Goal: Navigation & Orientation: Go to known website

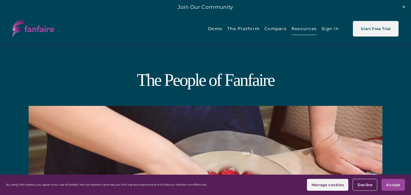
click at [326, 30] on link "Sign in" at bounding box center [330, 29] width 17 height 14
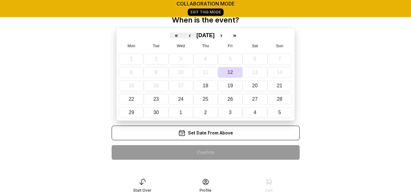
scroll to position [24, 0]
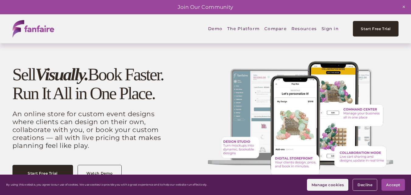
click at [330, 26] on link "Sign in" at bounding box center [330, 29] width 17 height 14
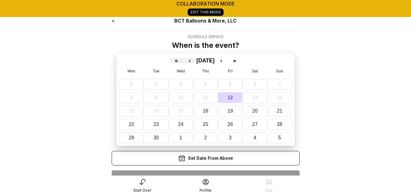
click at [208, 185] on icon at bounding box center [205, 181] width 7 height 7
click at [211, 156] on div "Set Date From Above" at bounding box center [206, 158] width 188 height 15
click at [193, 12] on link "Exit This Mode" at bounding box center [206, 12] width 36 height 7
